Goal: Task Accomplishment & Management: Complete application form

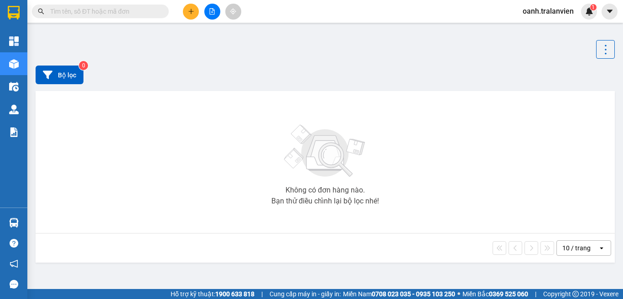
click at [61, 13] on input "text" at bounding box center [104, 11] width 108 height 10
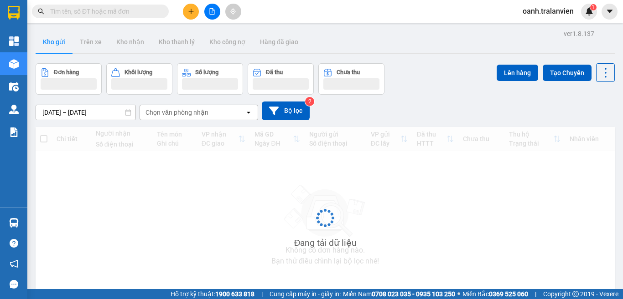
paste input "Q50507252192"
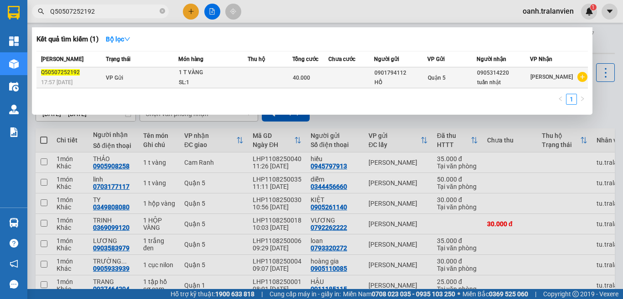
type input "Q50507252192"
click at [71, 76] on span "Q50507252192" at bounding box center [60, 72] width 39 height 6
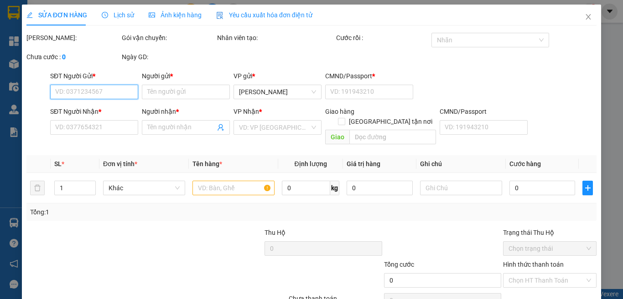
type input "0901794112"
type input "HỒ"
type input "1"
type input "0905314220"
type input "tuấn nhật"
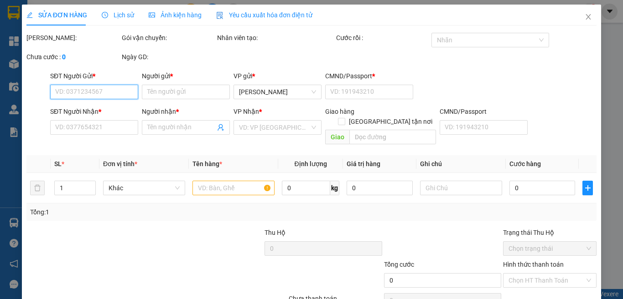
type input "40.000"
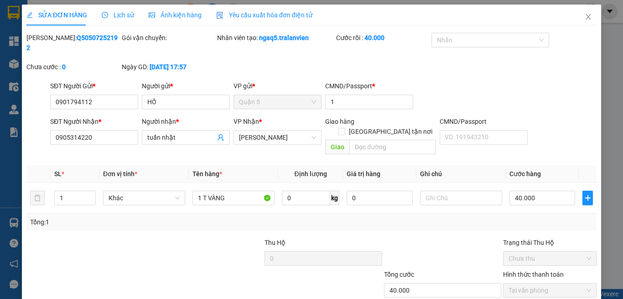
click at [114, 15] on span "Lịch sử" at bounding box center [118, 14] width 32 height 7
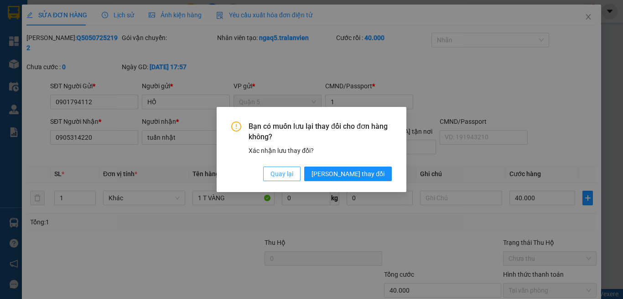
click at [293, 174] on span "Quay lại" at bounding box center [281, 174] width 23 height 10
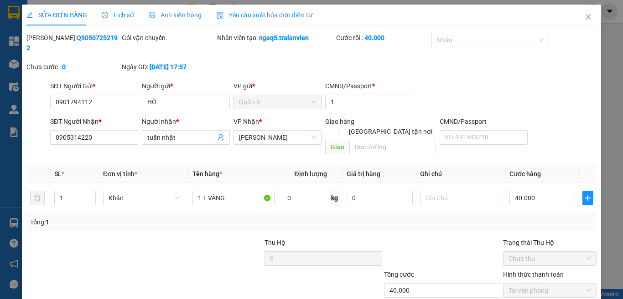
click at [124, 15] on span "Lịch sử" at bounding box center [118, 14] width 32 height 7
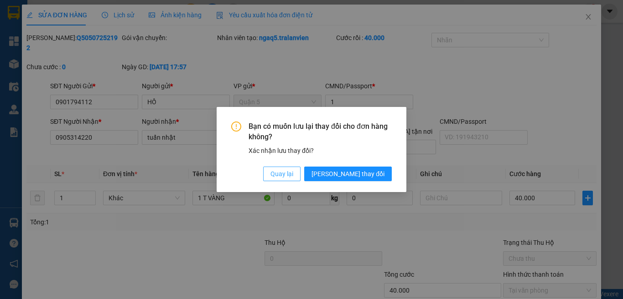
click at [293, 173] on span "Quay lại" at bounding box center [281, 174] width 23 height 10
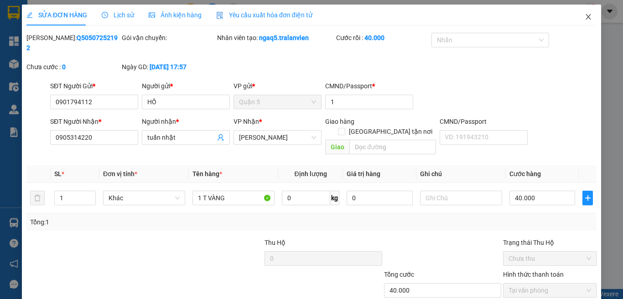
click at [584, 14] on icon "close" at bounding box center [587, 16] width 7 height 7
